Goal: Information Seeking & Learning: Understand process/instructions

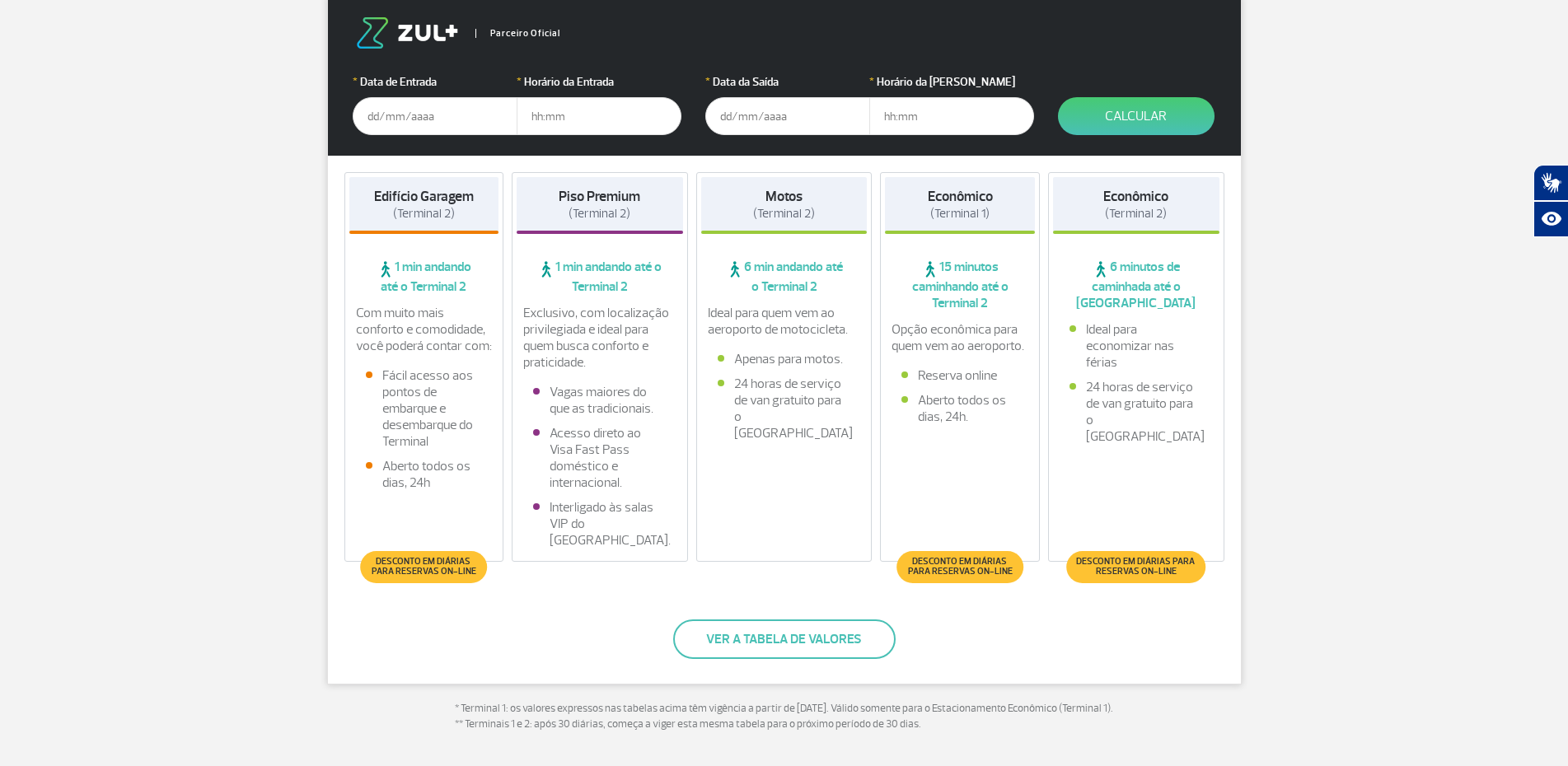
scroll to position [329, 0]
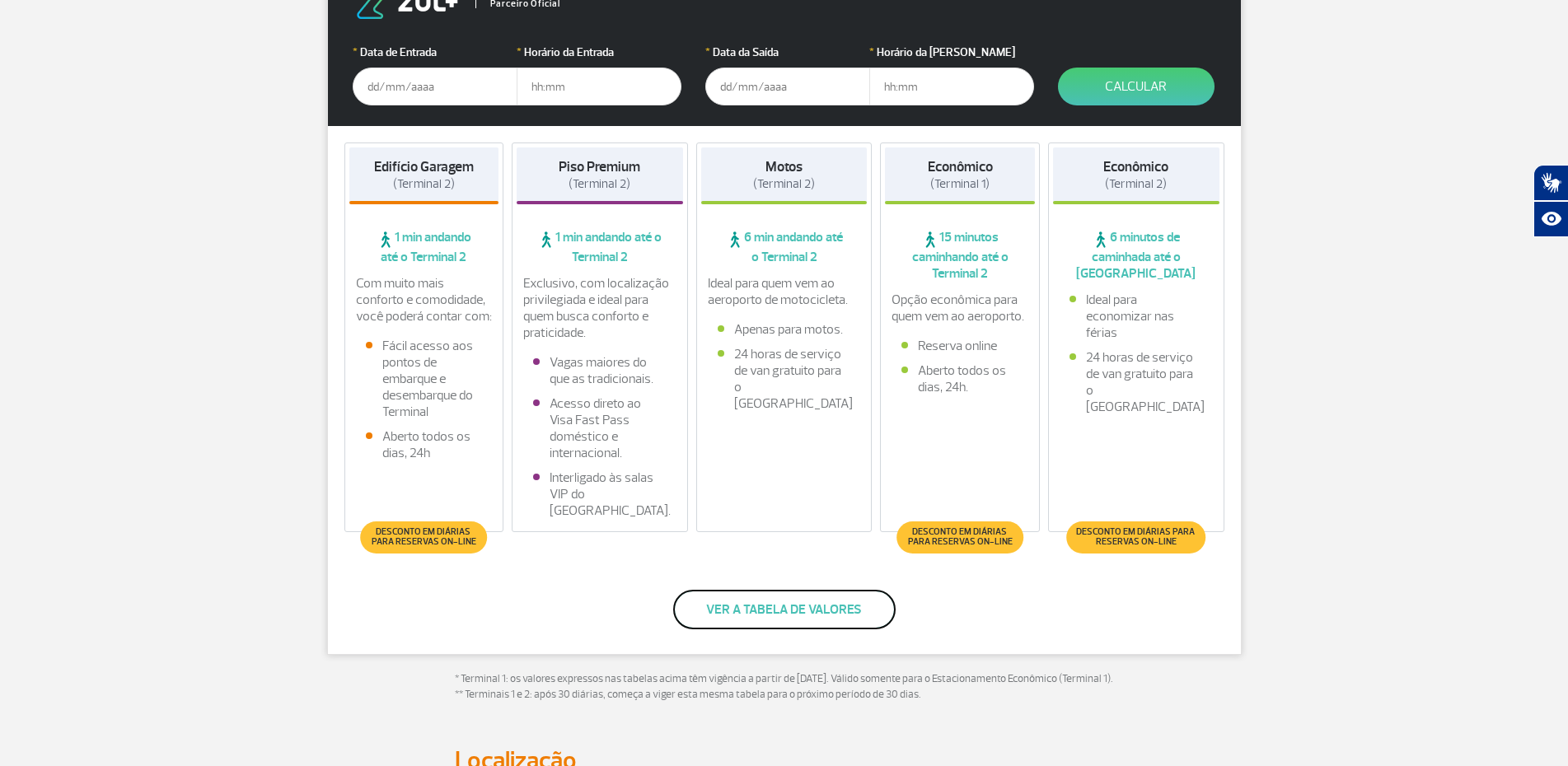
click at [726, 611] on button "Ver a tabela de valores" at bounding box center [784, 610] width 222 height 39
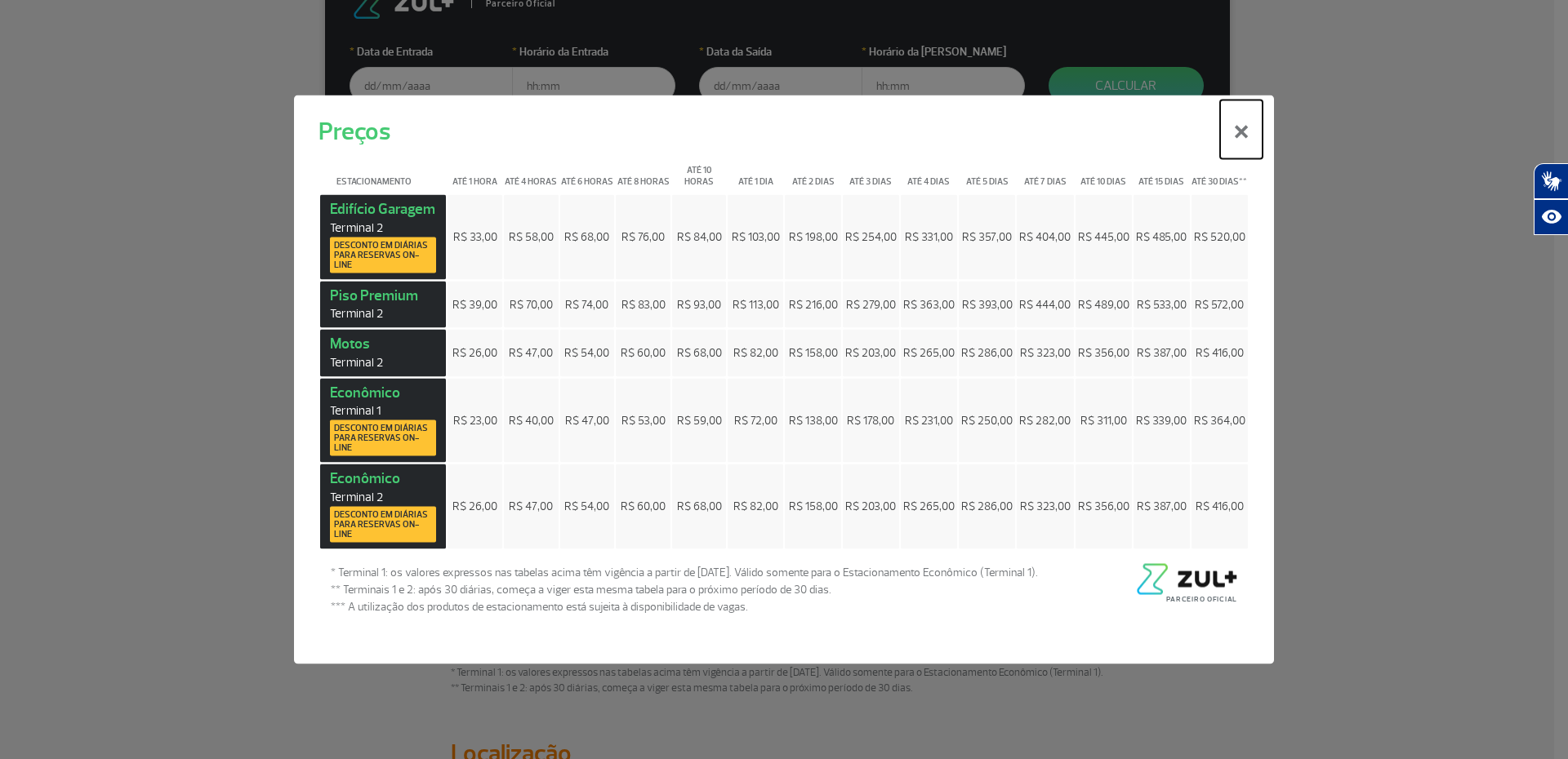
click at [1238, 132] on button "×" at bounding box center [1241, 129] width 43 height 59
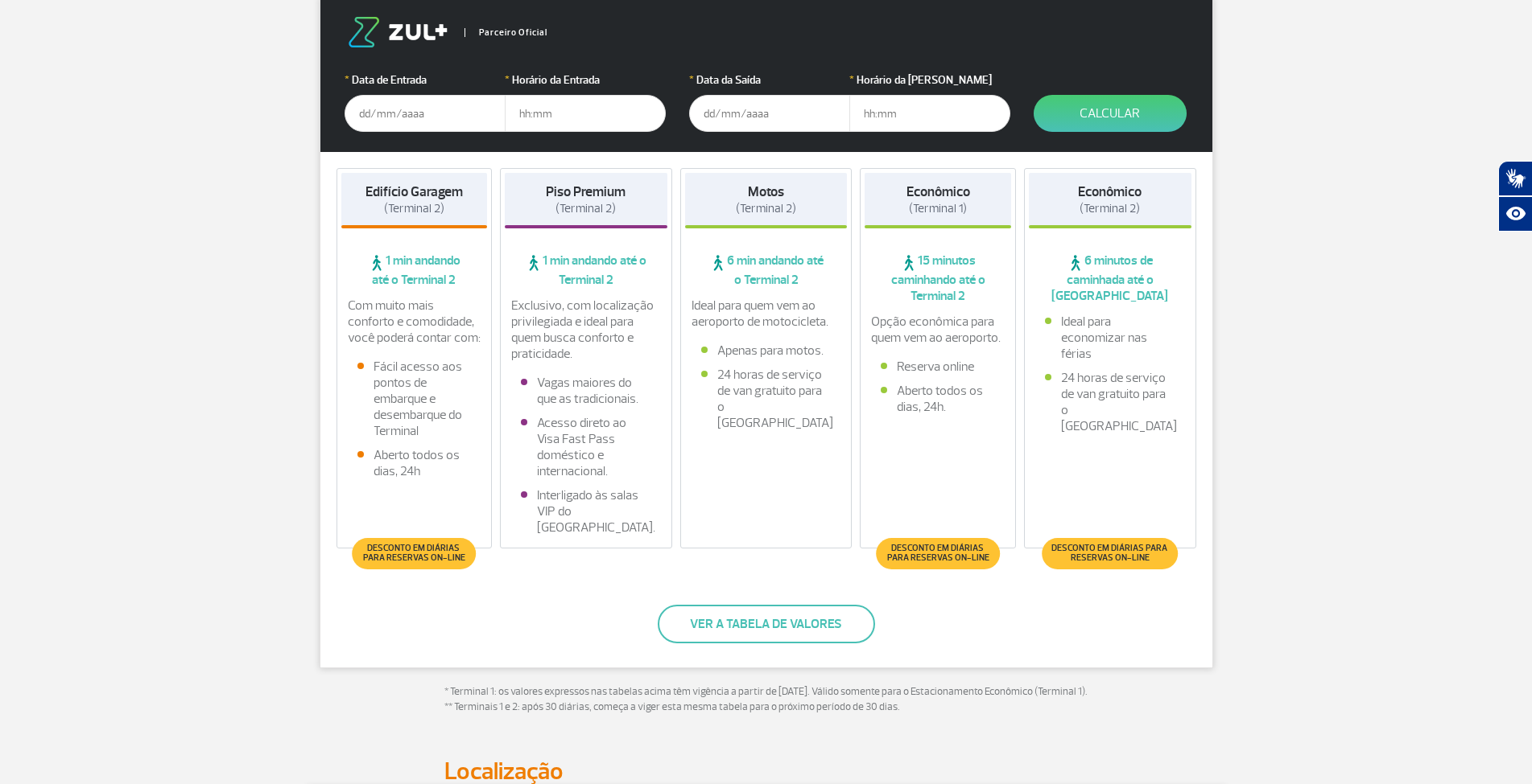
scroll to position [322, 0]
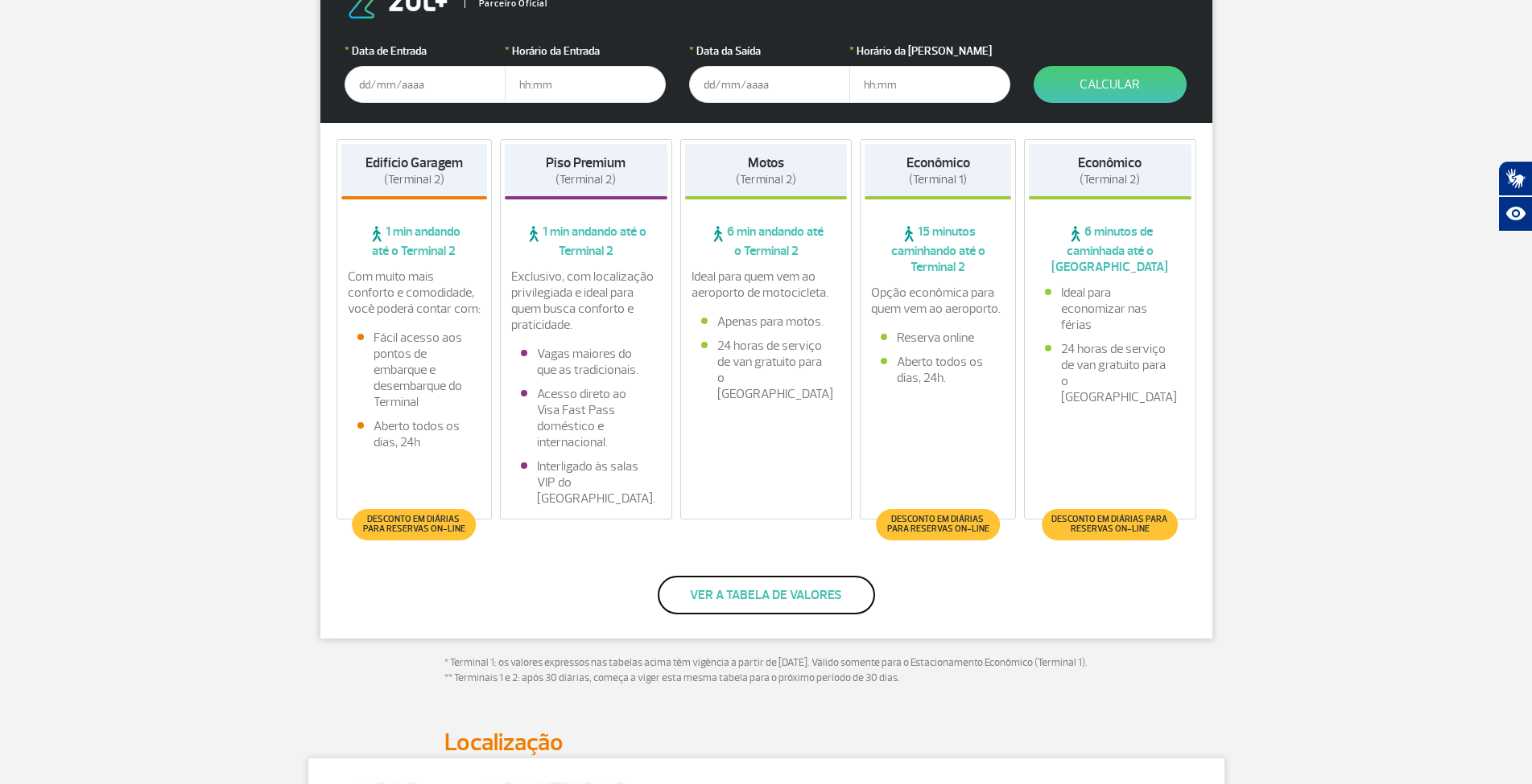
click at [747, 594] on button "Ver a tabela de valores" at bounding box center [766, 596] width 217 height 39
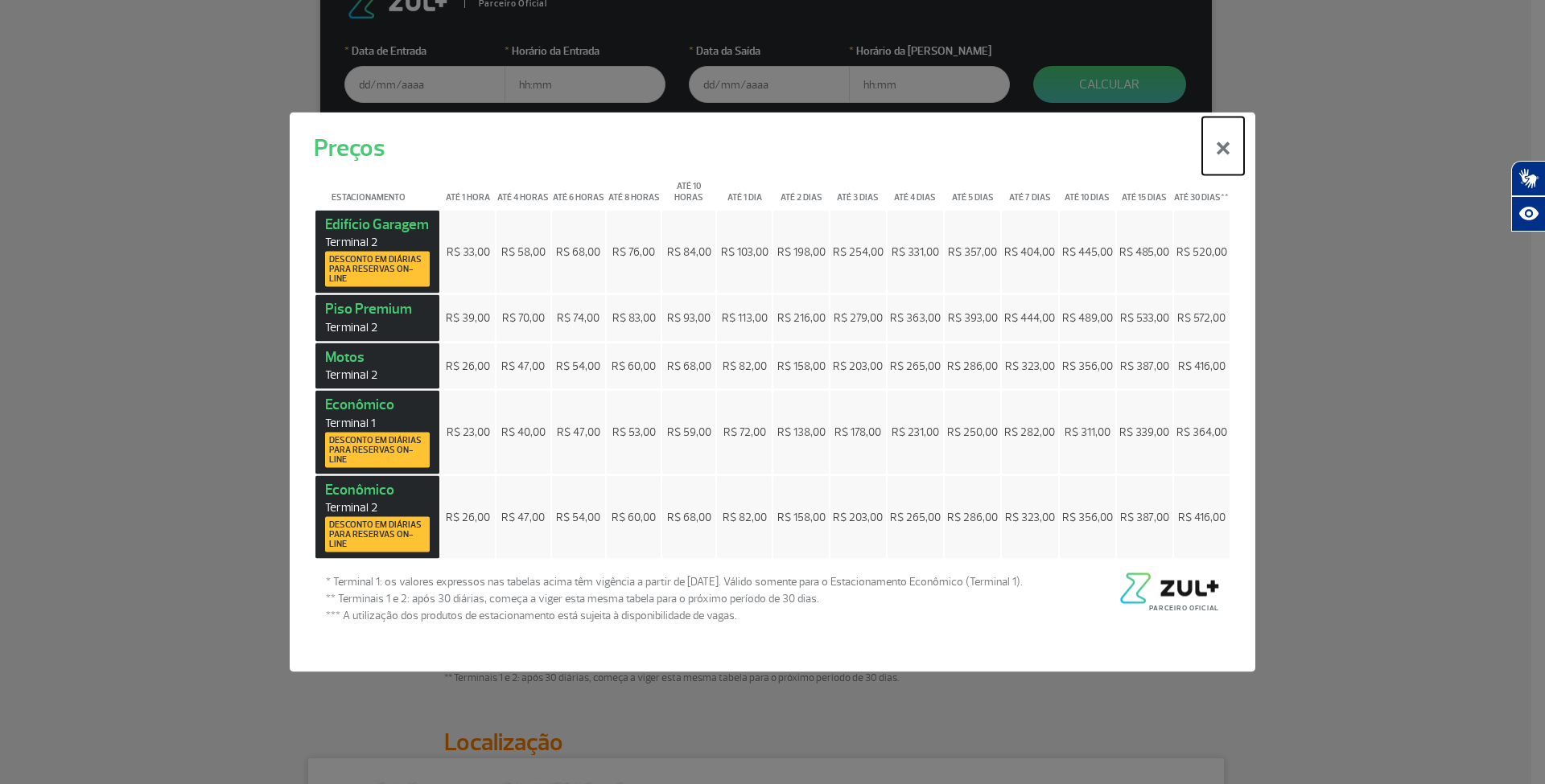
click at [1221, 147] on button "×" at bounding box center [1223, 145] width 42 height 58
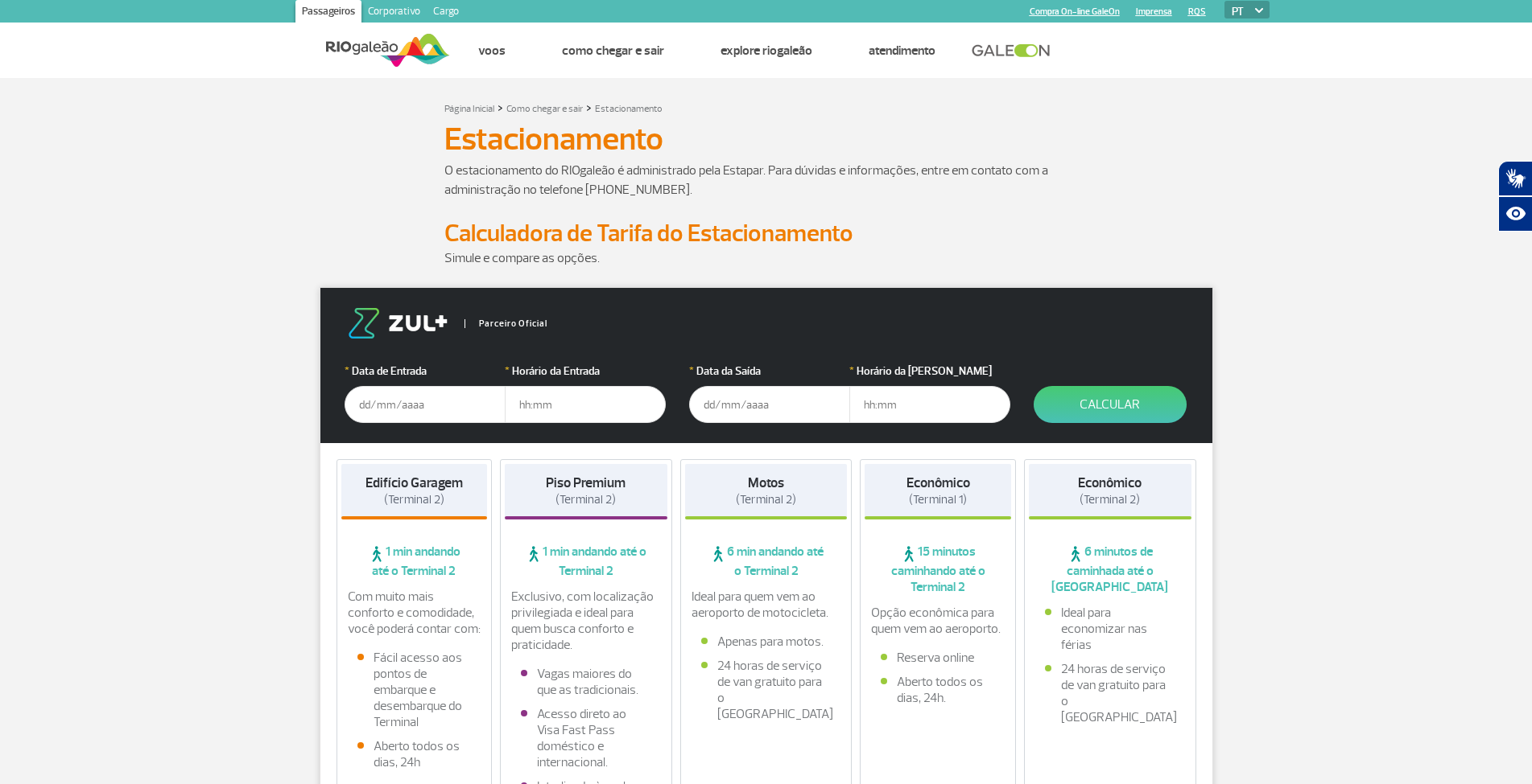
scroll to position [0, 0]
